Goal: Navigation & Orientation: Find specific page/section

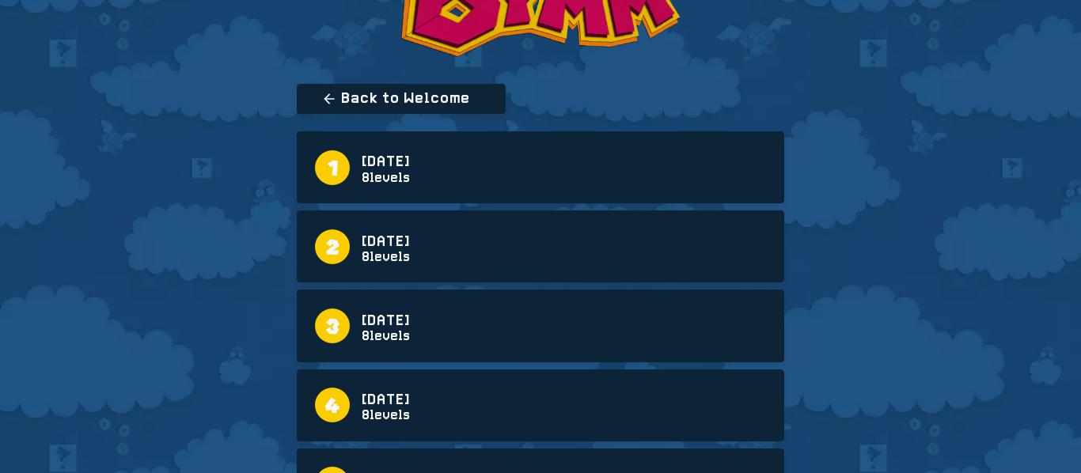
scroll to position [106, 0]
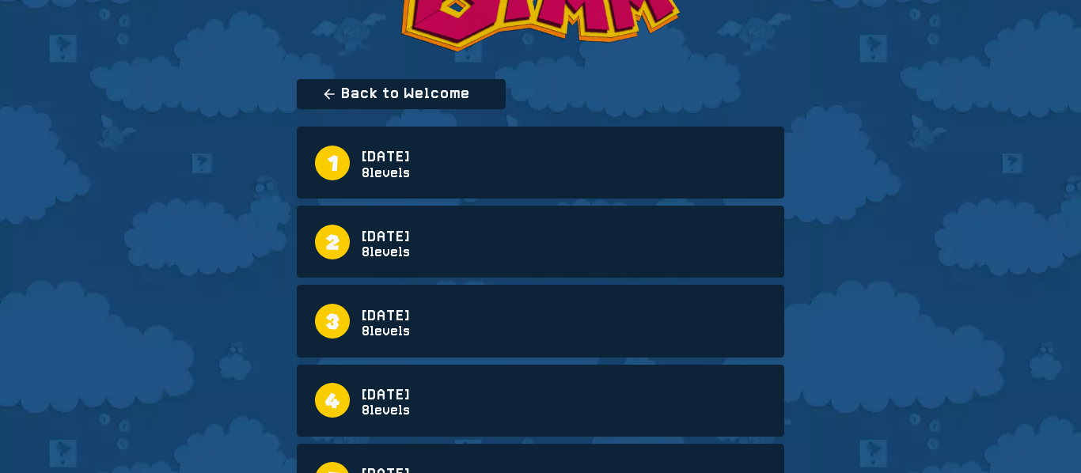
click at [601, 149] on link "[DATE] 8 levels" at bounding box center [540, 163] width 450 height 35
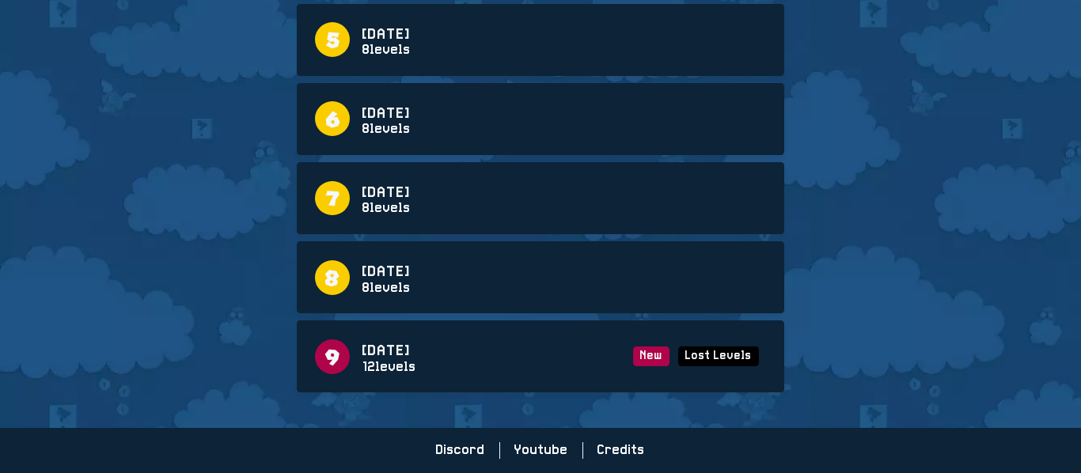
scroll to position [106, 0]
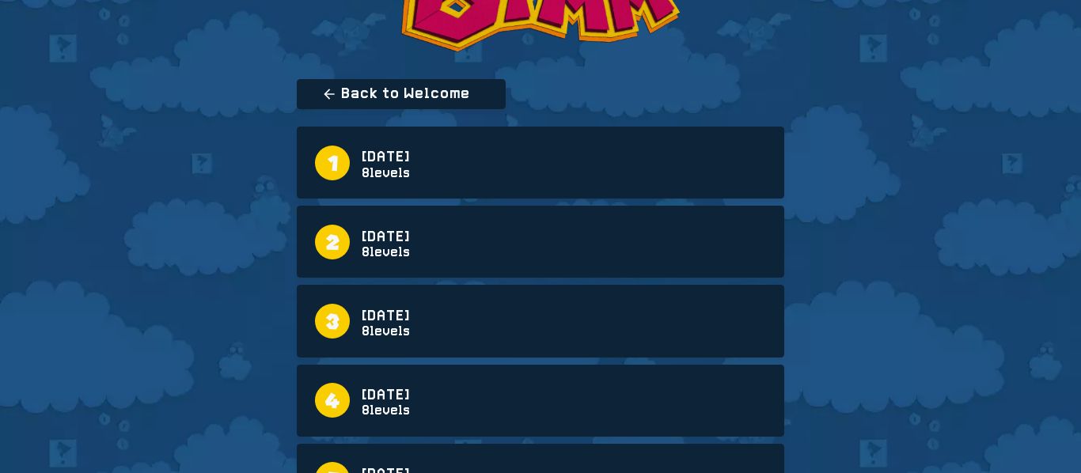
click at [559, 225] on link "[DATE] 8 levels" at bounding box center [540, 242] width 450 height 35
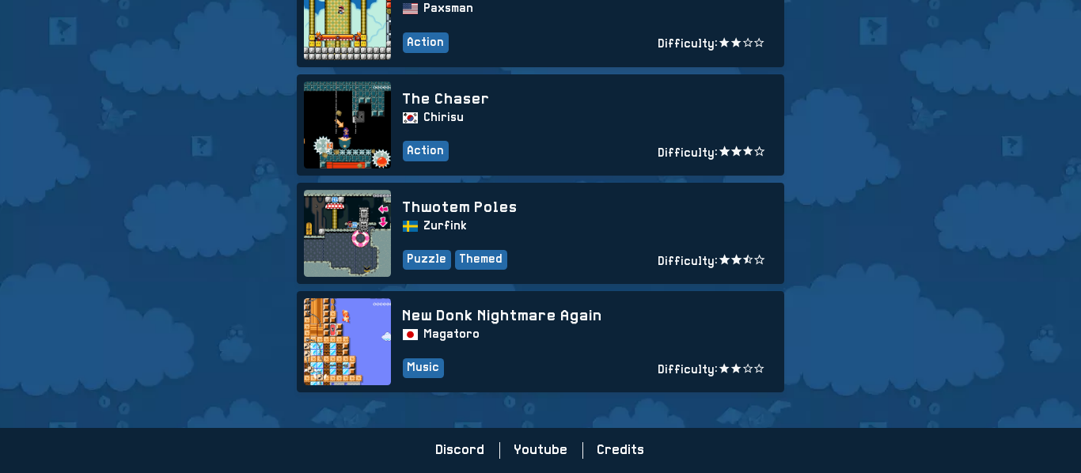
scroll to position [106, 0]
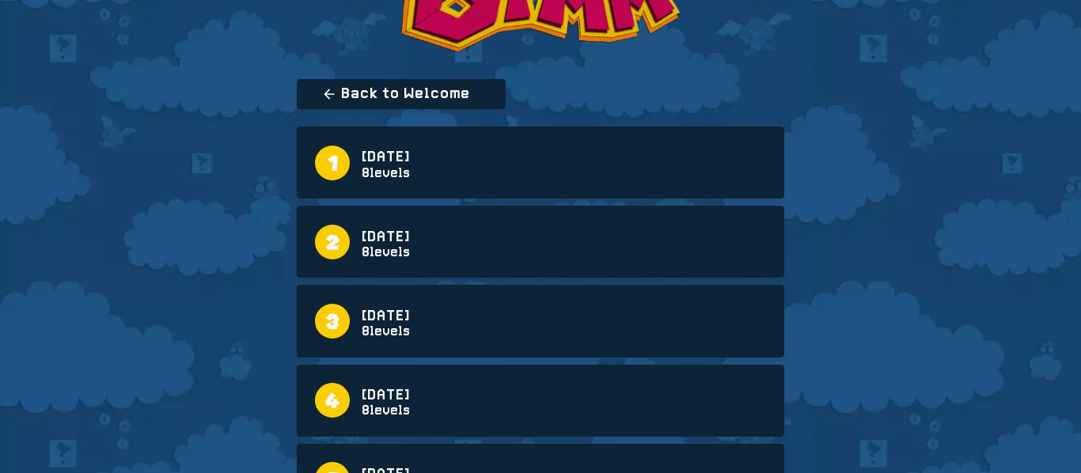
click at [480, 337] on link "[DATE] 8 levels" at bounding box center [540, 321] width 450 height 35
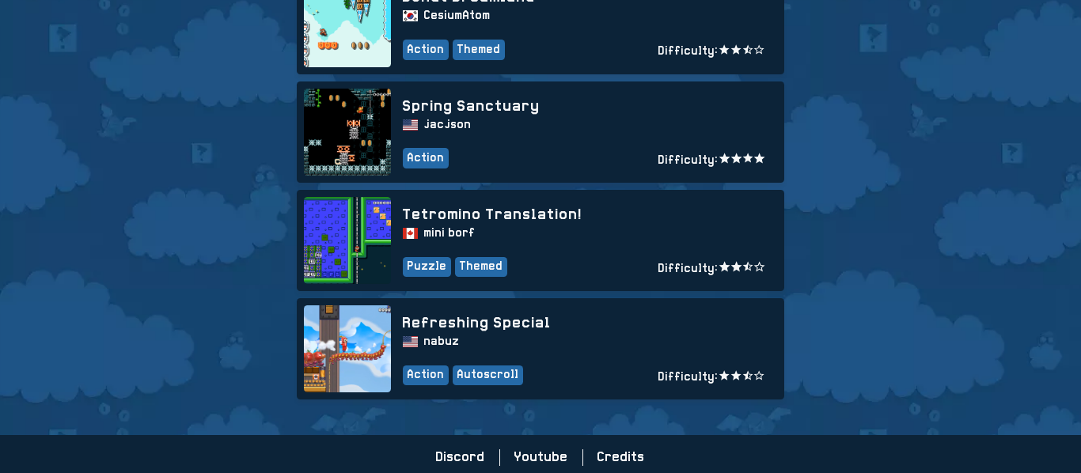
scroll to position [934, 0]
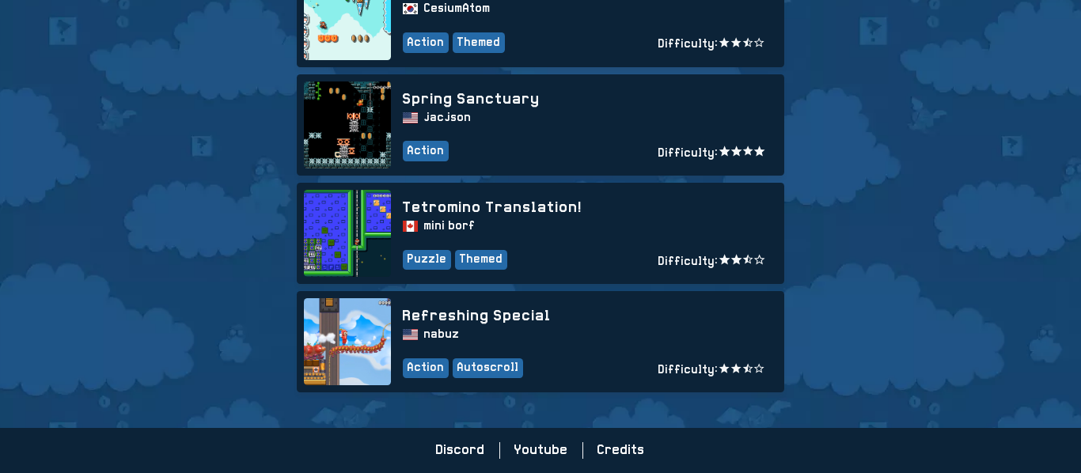
scroll to position [106, 0]
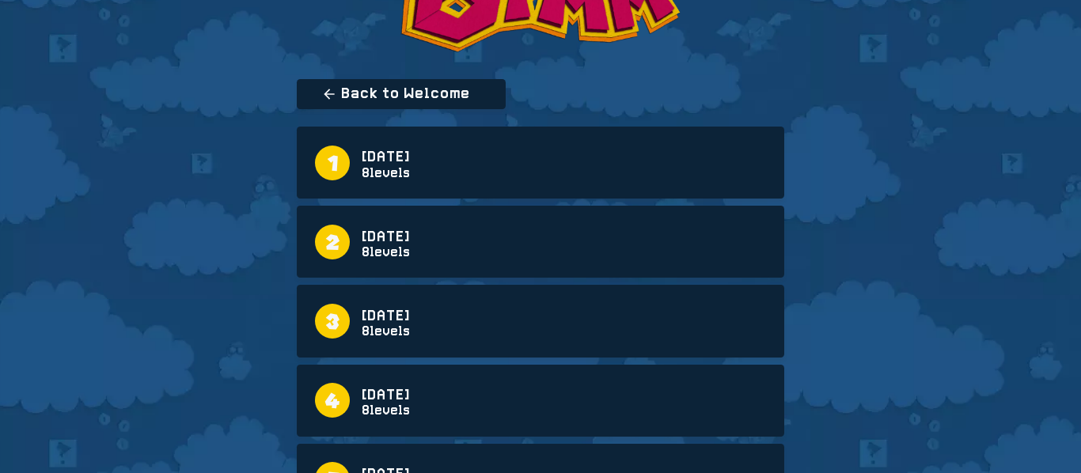
click at [480, 389] on link "[DATE] 6 8 levels" at bounding box center [540, 400] width 450 height 35
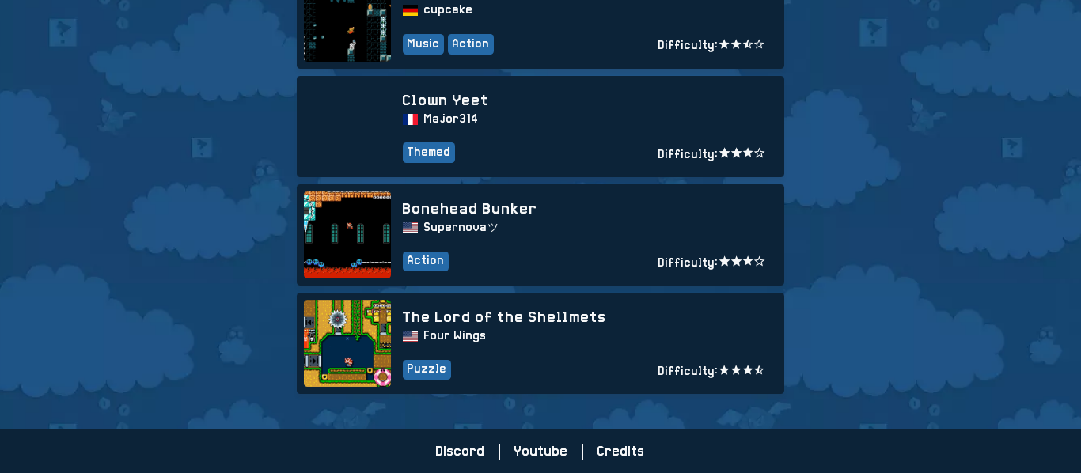
scroll to position [934, 0]
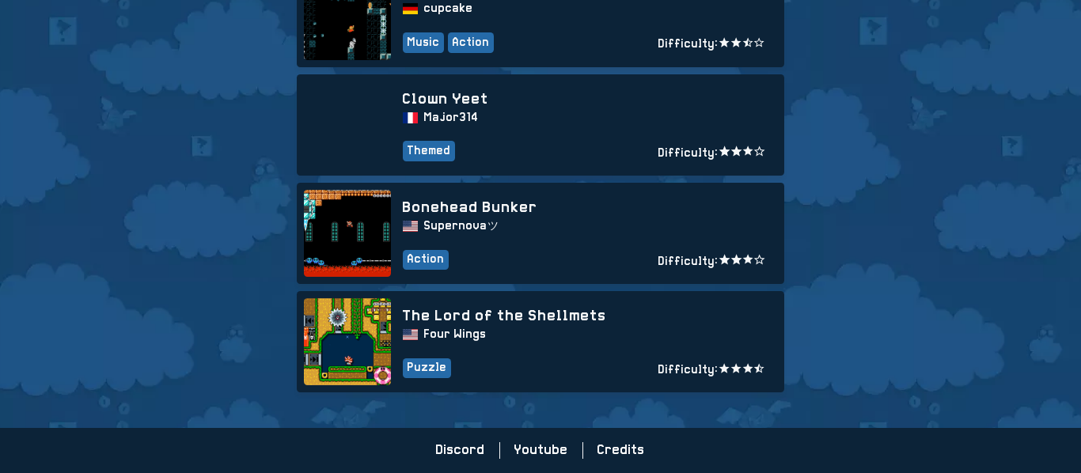
scroll to position [106, 0]
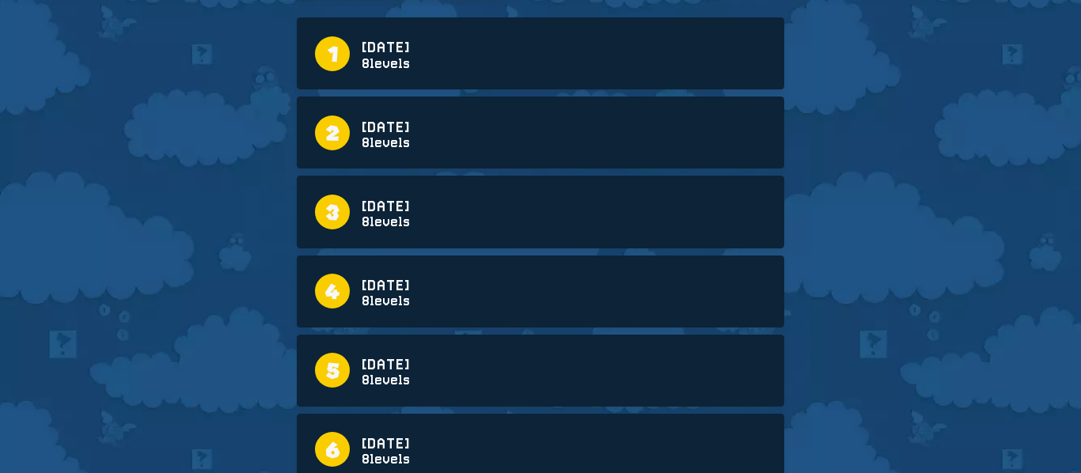
click at [480, 388] on link "[DATE] 8 levels" at bounding box center [540, 370] width 450 height 35
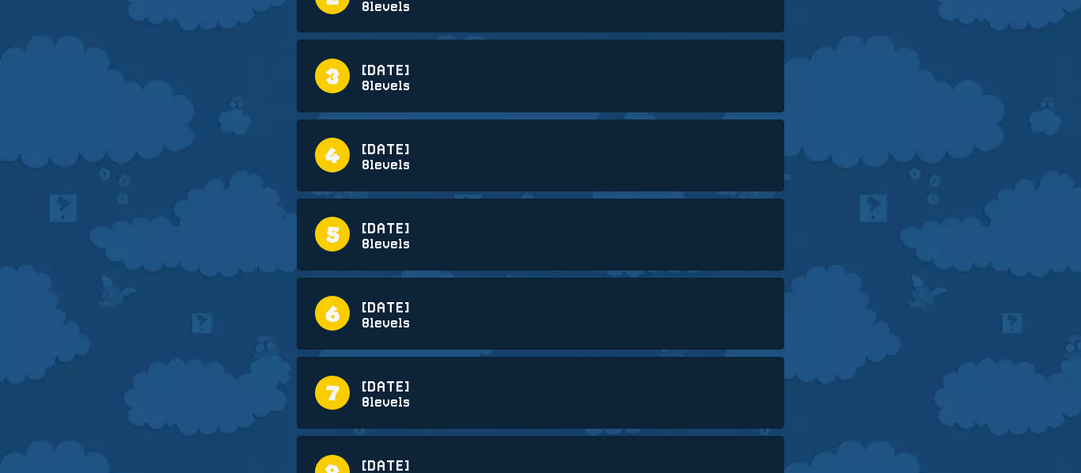
scroll to position [354, 0]
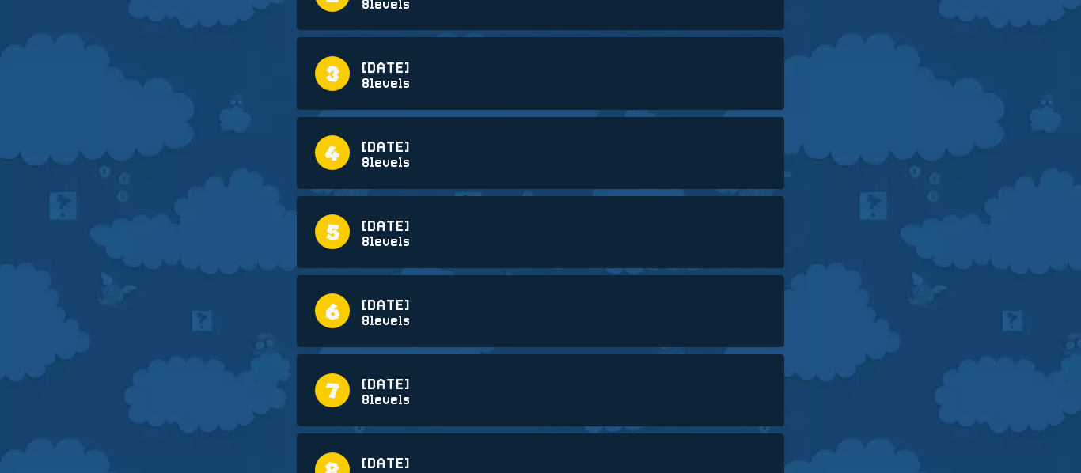
click at [486, 374] on link "[DATE] 8 levels" at bounding box center [540, 391] width 450 height 35
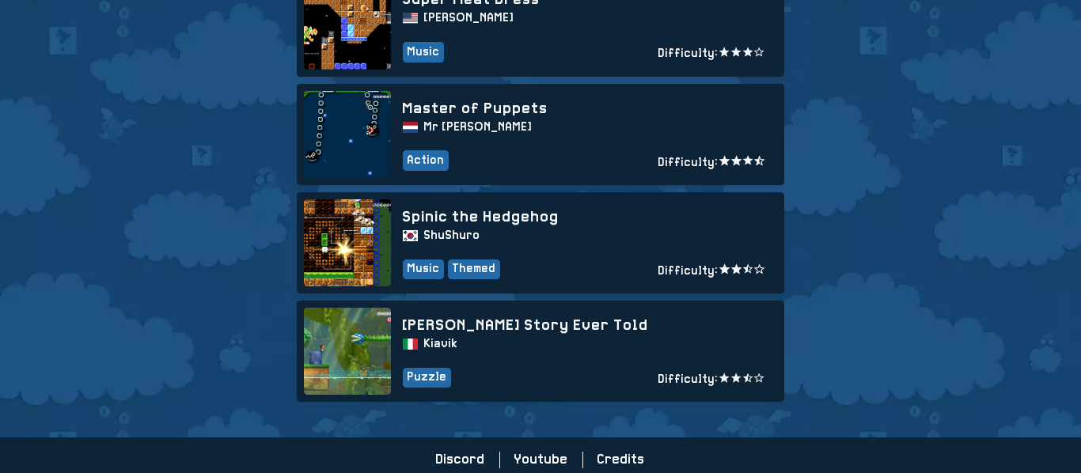
scroll to position [934, 0]
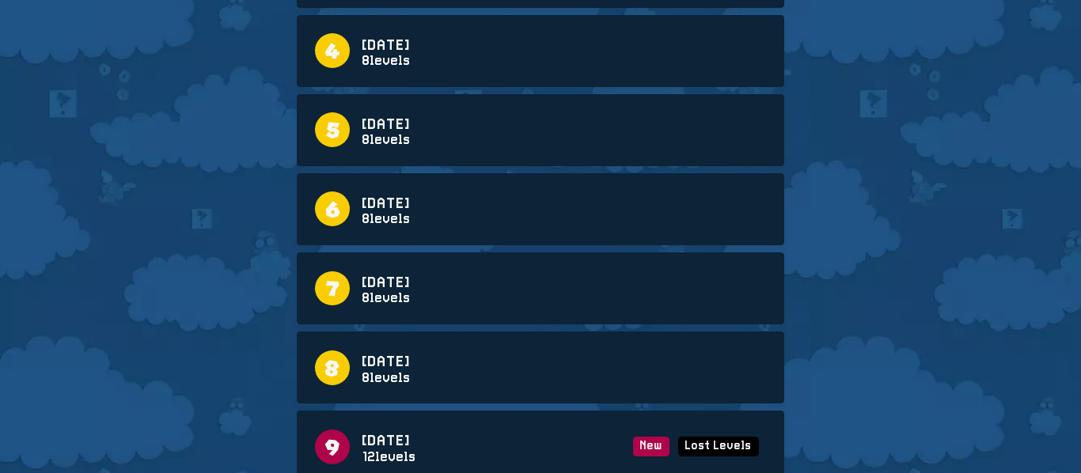
scroll to position [458, 0]
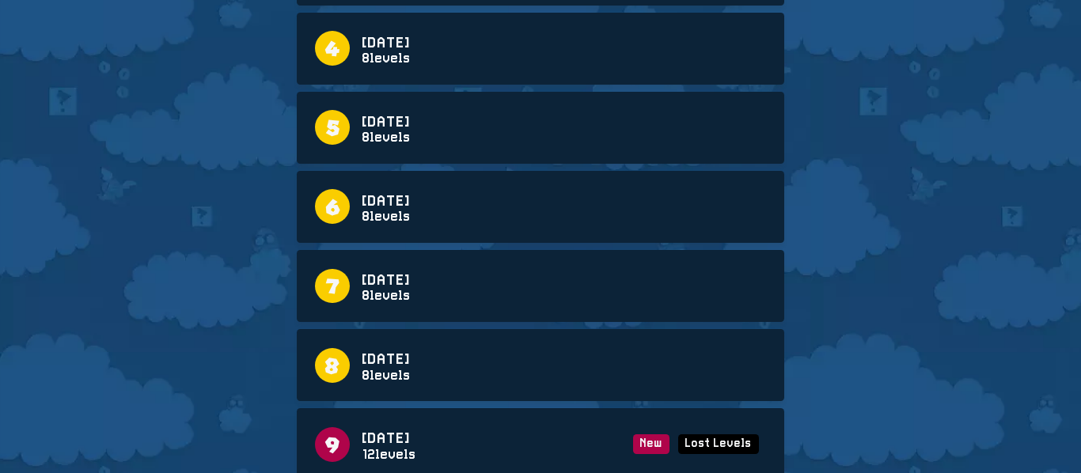
click at [482, 383] on link "[DATE] 4 8 levels" at bounding box center [540, 365] width 450 height 35
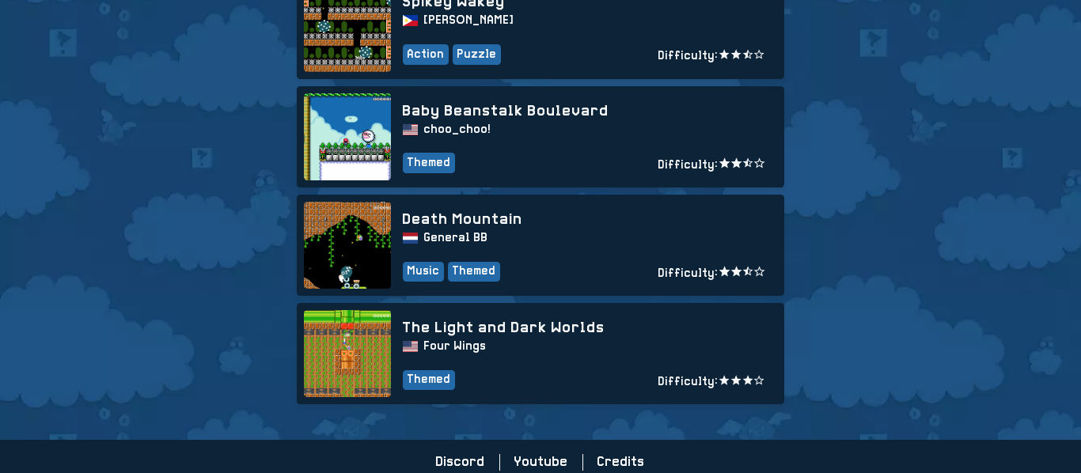
scroll to position [934, 0]
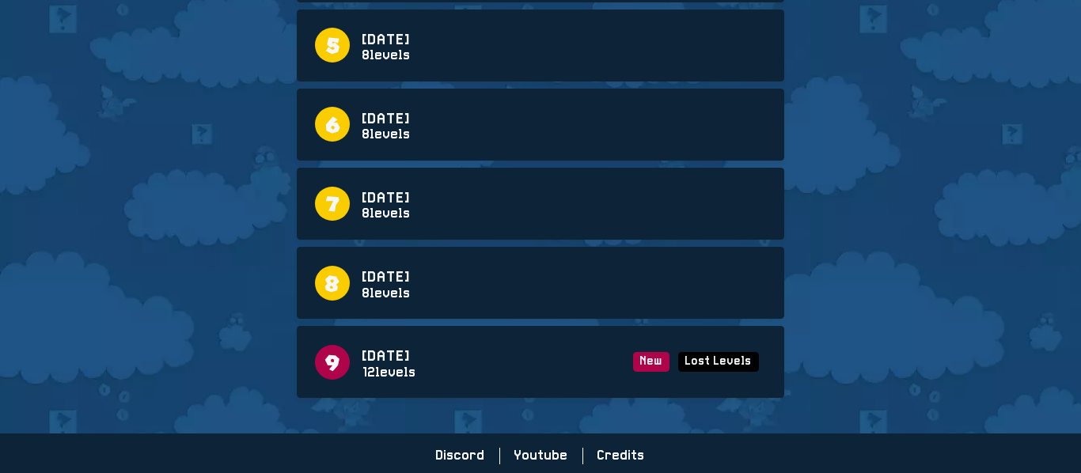
scroll to position [546, 0]
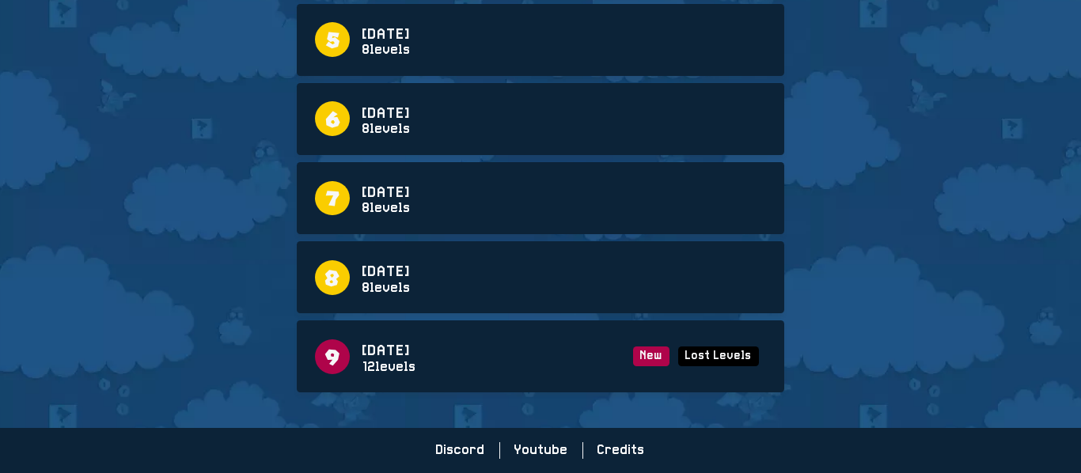
click at [473, 374] on link "9 [DATE] levels New Lost Levels" at bounding box center [540, 356] width 450 height 35
